Goal: Information Seeking & Learning: Learn about a topic

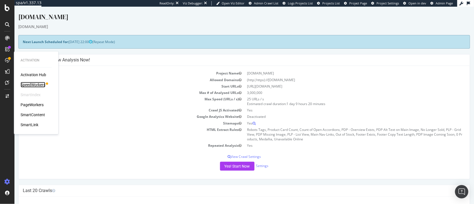
click at [28, 84] on div "SpeedWorkers" at bounding box center [33, 85] width 25 height 6
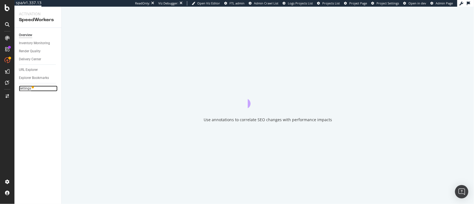
click at [28, 90] on div "Settings" at bounding box center [25, 88] width 12 height 6
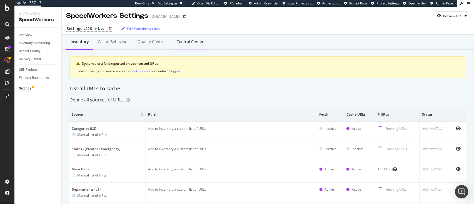
click at [179, 44] on div "Control Center" at bounding box center [190, 41] width 36 height 15
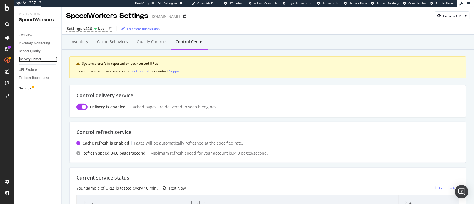
click at [25, 58] on div "Delivery Center" at bounding box center [30, 59] width 22 height 6
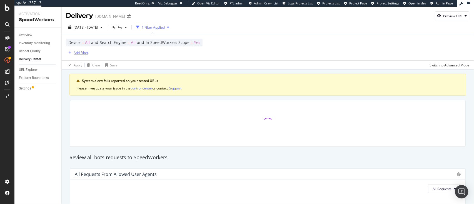
click at [81, 49] on div "Add Filter" at bounding box center [77, 52] width 22 height 6
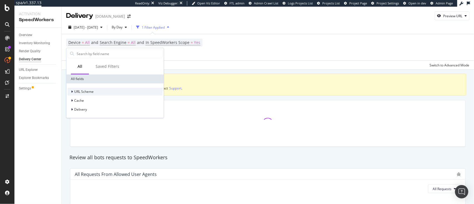
click at [90, 93] on span "URL Scheme" at bounding box center [83, 91] width 19 height 5
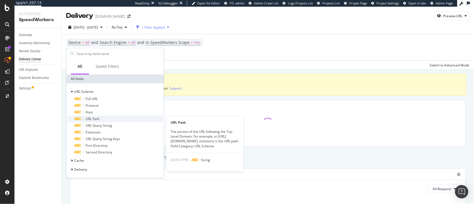
click at [110, 117] on div "URL Path" at bounding box center [118, 118] width 88 height 7
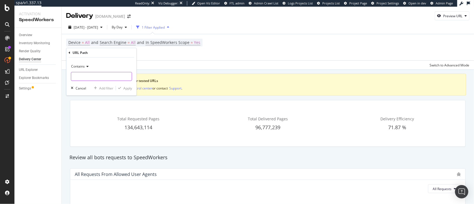
click at [105, 77] on input "text" at bounding box center [101, 76] width 61 height 9
paste input "500.html"
type input "500.html"
click at [122, 88] on div "button" at bounding box center [119, 87] width 7 height 3
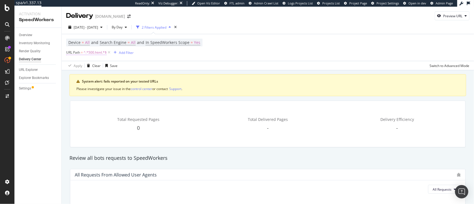
click at [101, 52] on span "^.*500.html.*$" at bounding box center [95, 53] width 23 height 8
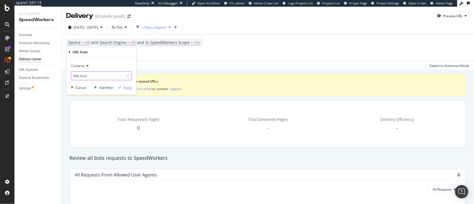
click at [94, 76] on input "500.html" at bounding box center [97, 75] width 52 height 9
click at [96, 75] on input "500.html" at bounding box center [97, 75] width 52 height 9
type input "500"
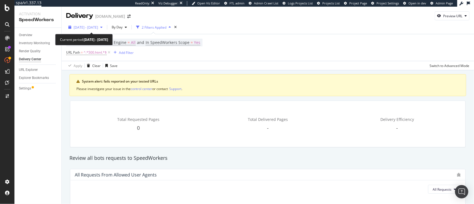
click at [98, 26] on span "[DATE] - [DATE]" at bounding box center [86, 27] width 24 height 5
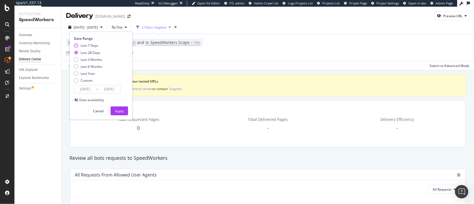
click at [93, 46] on div "Last 7 Days" at bounding box center [89, 45] width 18 height 5
type input "[DATE]"
click at [117, 109] on div "Apply" at bounding box center [119, 111] width 9 height 5
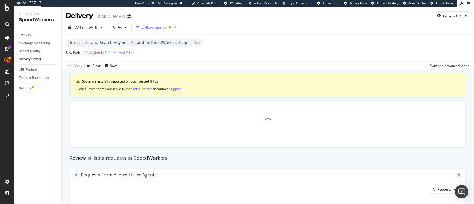
click at [100, 52] on span "^.*500.html.*$" at bounding box center [95, 53] width 23 height 8
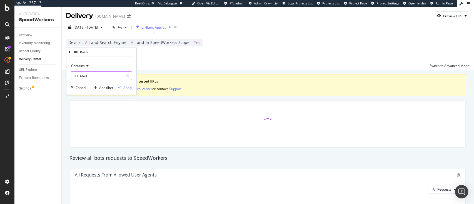
click at [94, 75] on input "500.html" at bounding box center [97, 75] width 52 height 9
type input "500"
click at [121, 86] on icon "button" at bounding box center [119, 87] width 3 height 3
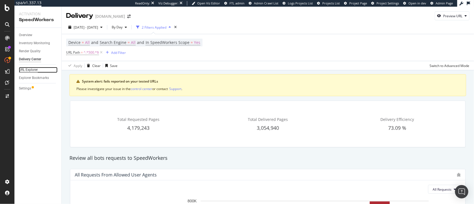
click at [30, 69] on div "URL Explorer" at bounding box center [28, 70] width 19 height 6
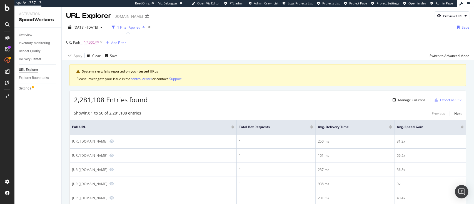
click at [93, 41] on span "^.*500.*$" at bounding box center [91, 43] width 15 height 8
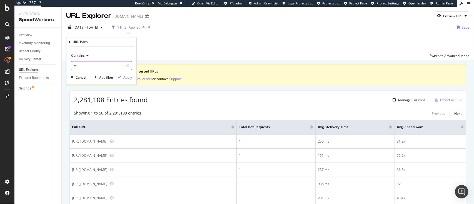
type input "h"
type input "500.html"
click at [122, 77] on div "button" at bounding box center [119, 76] width 7 height 3
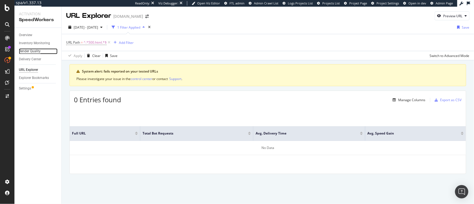
click at [32, 50] on div "Render Quality" at bounding box center [30, 51] width 22 height 6
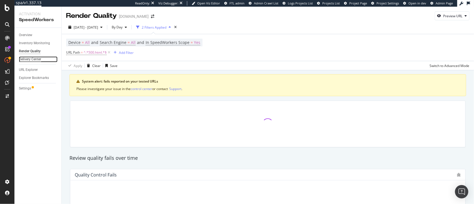
click at [34, 59] on div "Delivery Center" at bounding box center [30, 59] width 22 height 6
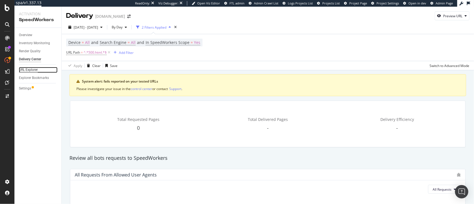
click at [22, 68] on div "URL Explorer" at bounding box center [28, 70] width 19 height 6
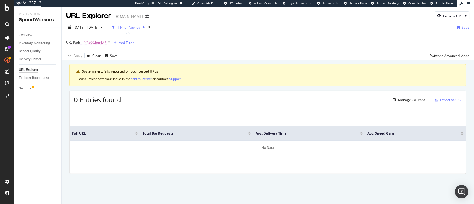
click at [94, 44] on span "^.*500.html.*$" at bounding box center [95, 43] width 23 height 8
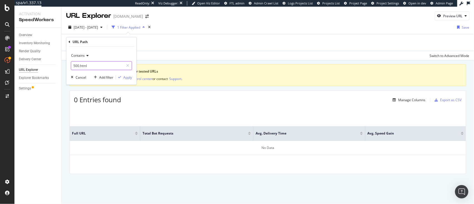
click at [102, 65] on input "500.html" at bounding box center [97, 65] width 52 height 9
click at [130, 76] on div "Apply" at bounding box center [127, 77] width 9 height 5
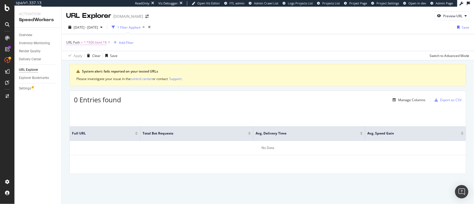
click at [96, 43] on span "^.*500.html.*$" at bounding box center [95, 43] width 23 height 8
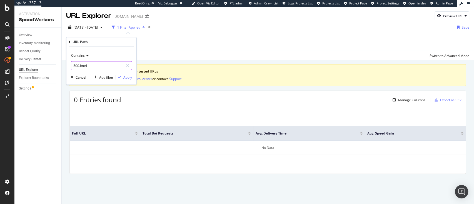
click at [79, 66] on input "500.html" at bounding box center [97, 65] width 52 height 9
type input "404.html"
click at [129, 77] on div "Apply" at bounding box center [127, 77] width 9 height 5
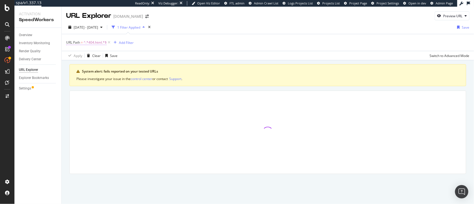
click at [98, 44] on span "^.*404.html.*$" at bounding box center [95, 43] width 23 height 8
click at [161, 45] on div "URL Path = ^.*404.html.*$ Add Filter" at bounding box center [267, 42] width 403 height 17
click at [145, 26] on icon "button" at bounding box center [143, 27] width 2 height 3
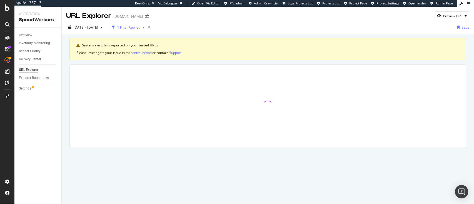
click at [145, 26] on icon "button" at bounding box center [143, 27] width 2 height 3
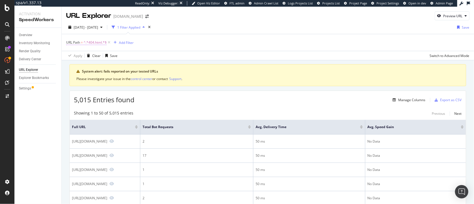
click at [96, 42] on span "^.*404.html.*$" at bounding box center [95, 43] width 23 height 8
click at [226, 32] on div "[DATE] - [DATE] 1 Filter Applied Save" at bounding box center [268, 28] width 412 height 11
click at [449, 55] on div "Switch to Advanced Mode" at bounding box center [449, 55] width 40 height 5
click at [92, 42] on span "^.*404.html.*$" at bounding box center [95, 43] width 23 height 8
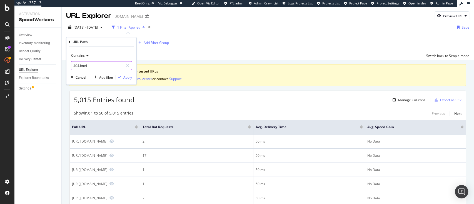
click at [79, 65] on input "404.html" at bounding box center [97, 65] width 52 height 9
type input "500.html"
click at [125, 79] on div "Apply" at bounding box center [127, 77] width 9 height 5
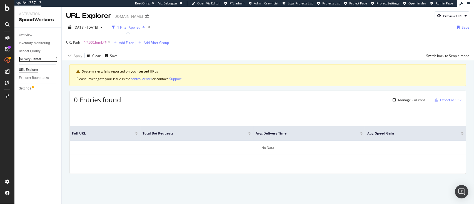
click at [33, 59] on div "Delivery Center" at bounding box center [30, 59] width 22 height 6
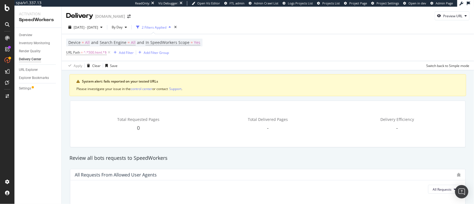
click at [171, 27] on icon "button" at bounding box center [169, 27] width 2 height 3
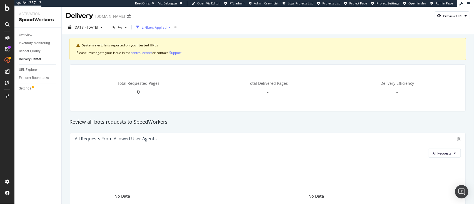
click at [171, 27] on icon "button" at bounding box center [169, 27] width 2 height 3
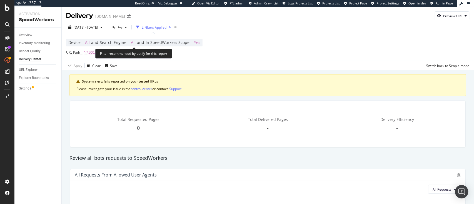
click at [184, 43] on span "In SpeedWorkers Scope" at bounding box center [167, 42] width 44 height 5
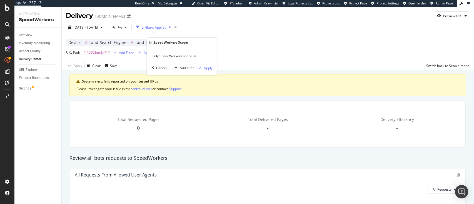
click at [180, 55] on span "Only SpeedWorkers scope" at bounding box center [172, 56] width 41 height 5
click at [174, 68] on span "All requested pages" at bounding box center [169, 67] width 31 height 5
click at [209, 67] on div "Apply" at bounding box center [208, 67] width 9 height 5
click at [99, 49] on span "^.*500.html.*$" at bounding box center [95, 53] width 23 height 8
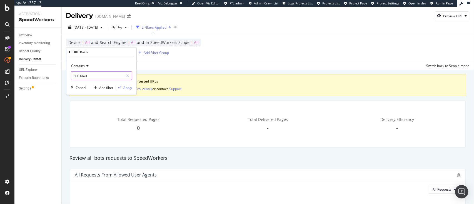
click at [94, 75] on input "500.html" at bounding box center [97, 75] width 52 height 9
type input "500"
click at [84, 65] on span "Contains" at bounding box center [78, 65] width 14 height 5
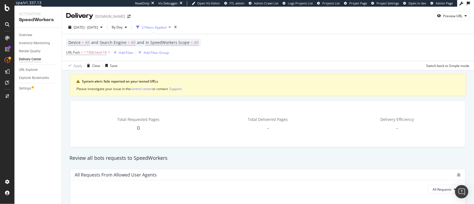
click at [174, 65] on div "Apply Clear Save Switch back to Simple mode" at bounding box center [268, 65] width 412 height 9
click at [115, 53] on icon "button" at bounding box center [115, 52] width 3 height 3
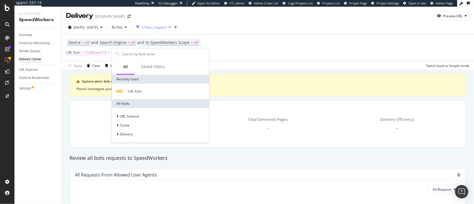
click at [97, 52] on span "^.*500.html.*$" at bounding box center [95, 53] width 23 height 8
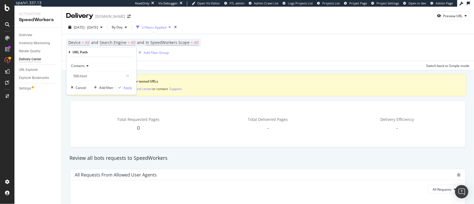
click at [87, 66] on icon at bounding box center [87, 65] width 4 height 3
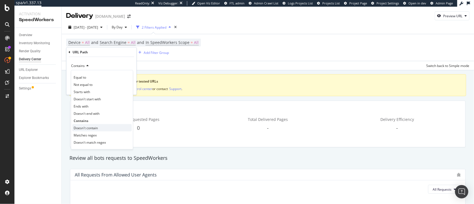
click at [93, 127] on span "Doesn't contain" at bounding box center [86, 127] width 24 height 5
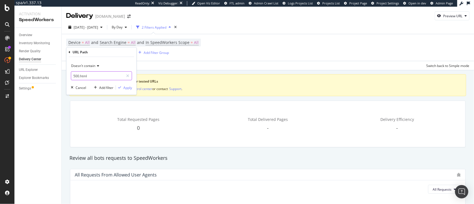
click at [95, 75] on input "500.html" at bounding box center [97, 75] width 52 height 9
click at [94, 75] on input "500.html" at bounding box center [97, 75] width 52 height 9
drag, startPoint x: 73, startPoint y: 76, endPoint x: 102, endPoint y: 77, distance: 28.9
click at [102, 77] on input "500.html" at bounding box center [97, 75] width 52 height 9
type input "?"
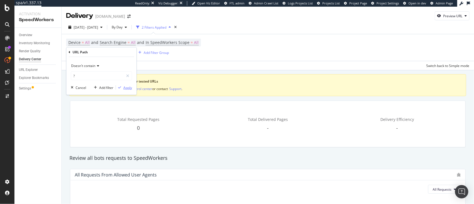
click at [124, 88] on div "Apply" at bounding box center [127, 87] width 9 height 5
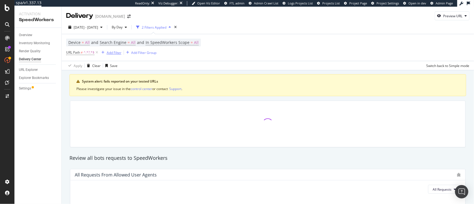
click at [113, 54] on div "Add Filter" at bounding box center [114, 52] width 15 height 5
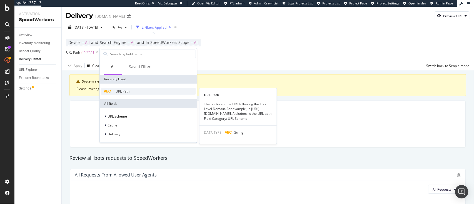
click at [130, 91] on div "URL Path" at bounding box center [148, 91] width 95 height 7
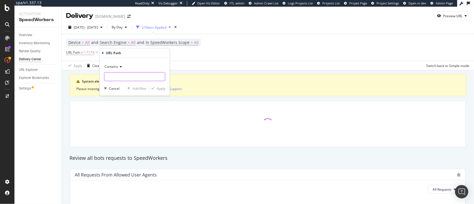
click at [120, 76] on input "text" at bounding box center [134, 76] width 61 height 9
type input "500"
click at [160, 87] on div "Apply" at bounding box center [161, 88] width 9 height 5
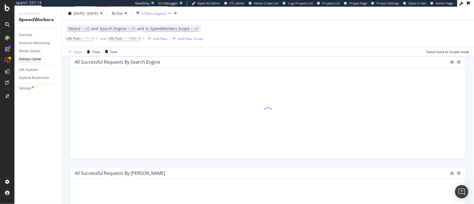
scroll to position [83, 0]
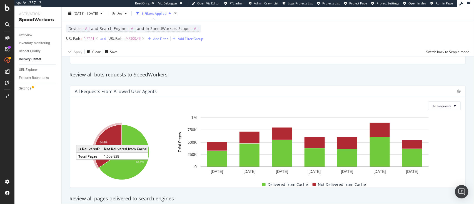
click at [109, 139] on icon "A chart." at bounding box center [107, 146] width 27 height 43
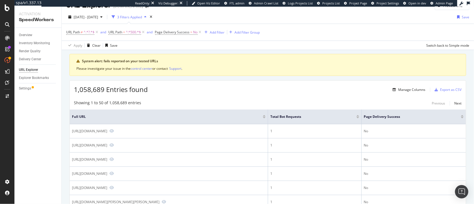
scroll to position [8, 0]
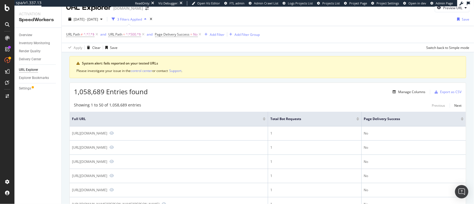
click at [359, 119] on div at bounding box center [357, 119] width 3 height 1
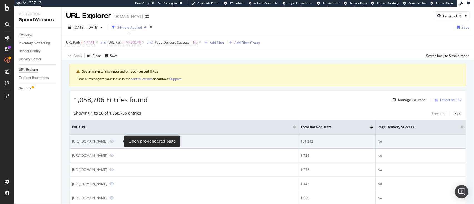
drag, startPoint x: 72, startPoint y: 139, endPoint x: 115, endPoint y: 139, distance: 43.3
click at [115, 139] on div "[URL][DOMAIN_NAME]" at bounding box center [184, 141] width 224 height 5
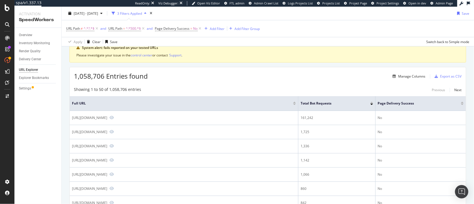
scroll to position [23, 0]
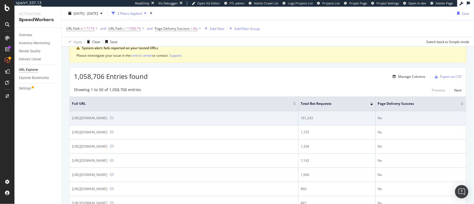
copy div "[URL][DOMAIN_NAME]"
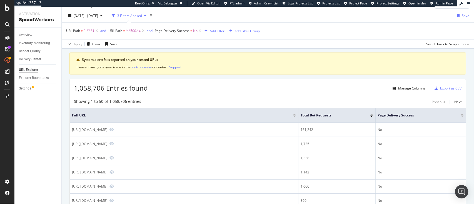
scroll to position [0, 0]
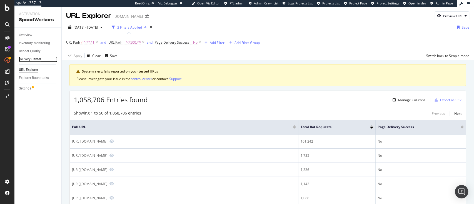
click at [28, 58] on div "Delivery Center" at bounding box center [30, 59] width 22 height 6
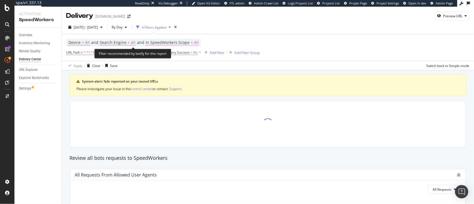
click at [167, 43] on span "In SpeedWorkers Scope" at bounding box center [167, 42] width 44 height 5
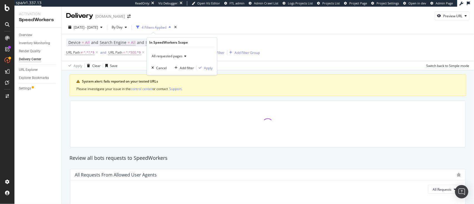
click at [163, 57] on span "All requested pages" at bounding box center [167, 56] width 31 height 5
click at [227, 38] on div "Device = All and Search Engine = All and In SpeedWorkers Scope = All URL Path ≠…" at bounding box center [267, 47] width 403 height 27
